Goal: Task Accomplishment & Management: Complete application form

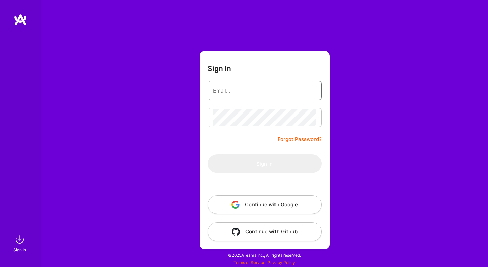
type input "[PERSON_NAME][EMAIL_ADDRESS][DOMAIN_NAME]"
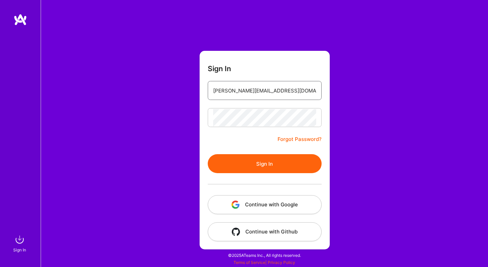
click at [208, 154] on button "Sign In" at bounding box center [265, 163] width 114 height 19
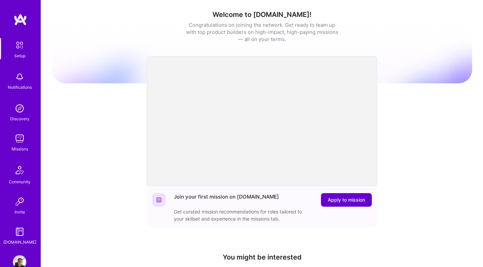
click at [347, 199] on span "Apply to mission" at bounding box center [346, 199] width 37 height 7
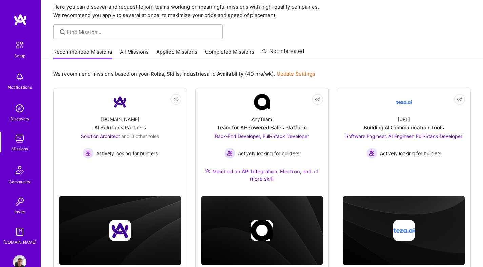
scroll to position [46, 0]
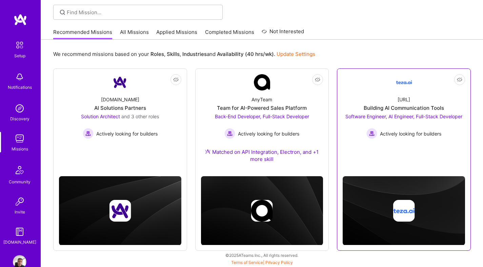
click at [397, 135] on span "Actively looking for builders" at bounding box center [410, 133] width 61 height 7
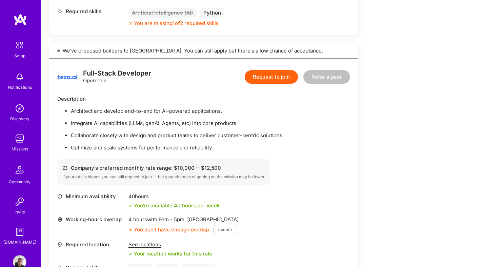
scroll to position [653, 0]
